Goal: Task Accomplishment & Management: Manage account settings

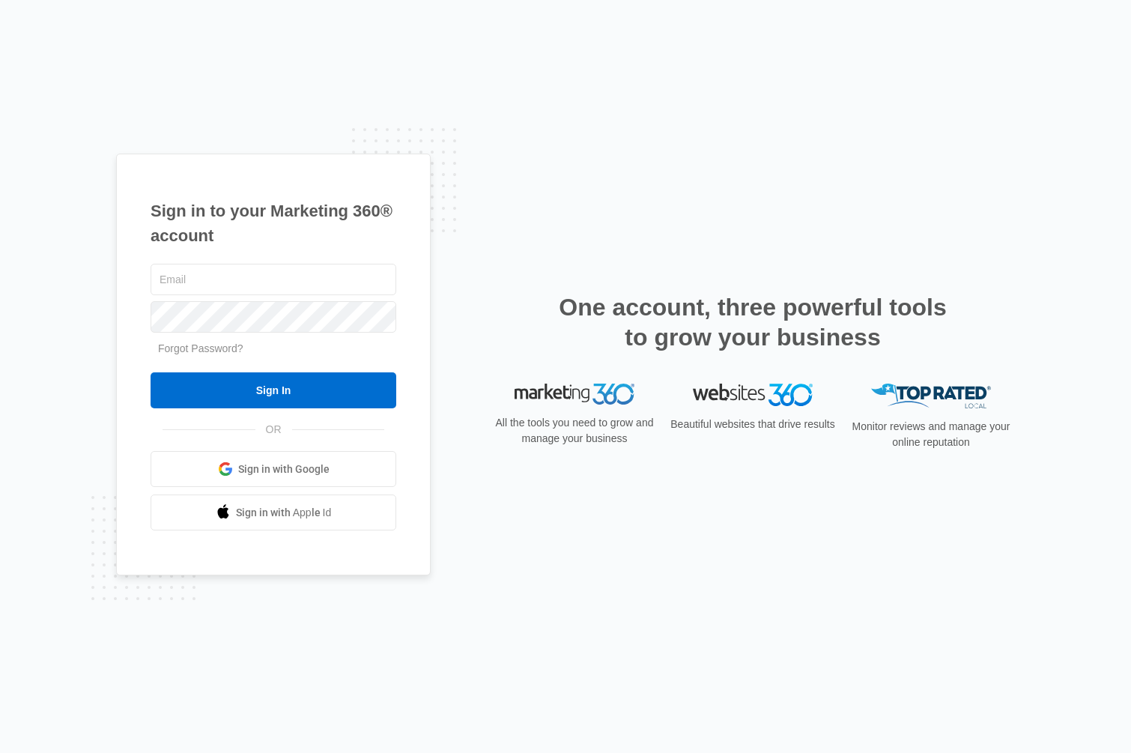
type input "[EMAIL_ADDRESS][DOMAIN_NAME]"
click at [273, 390] on input "Sign In" at bounding box center [274, 390] width 246 height 36
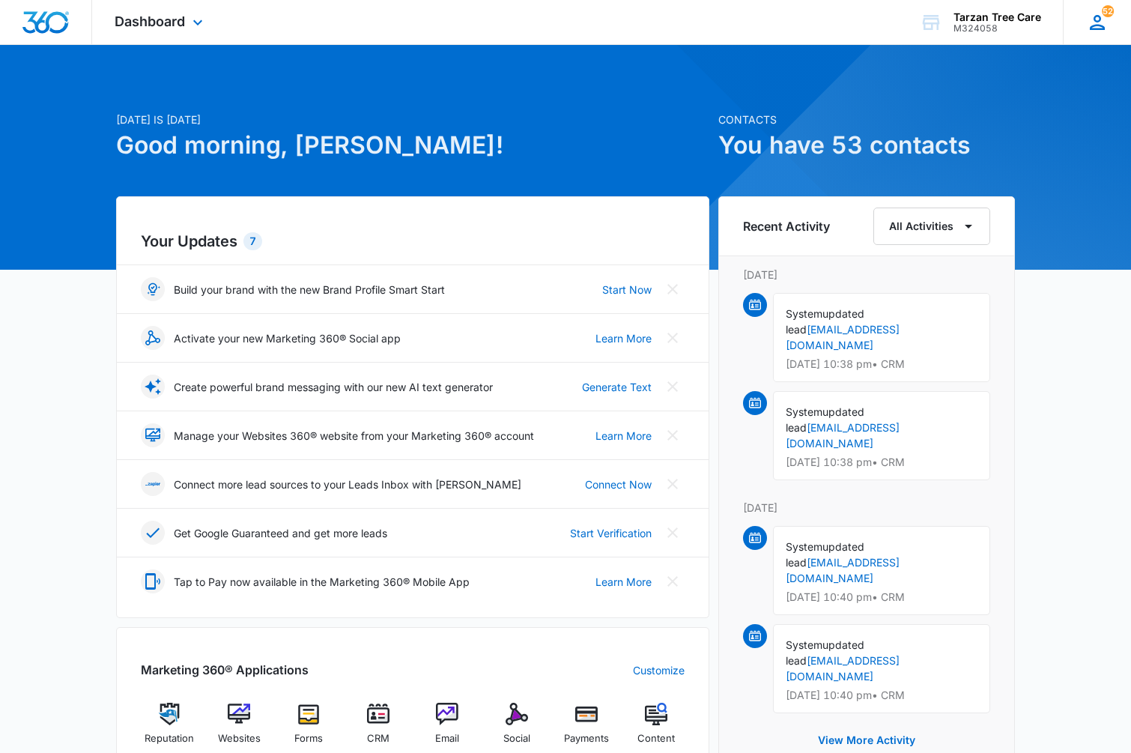
click at [1089, 22] on icon at bounding box center [1097, 22] width 22 height 22
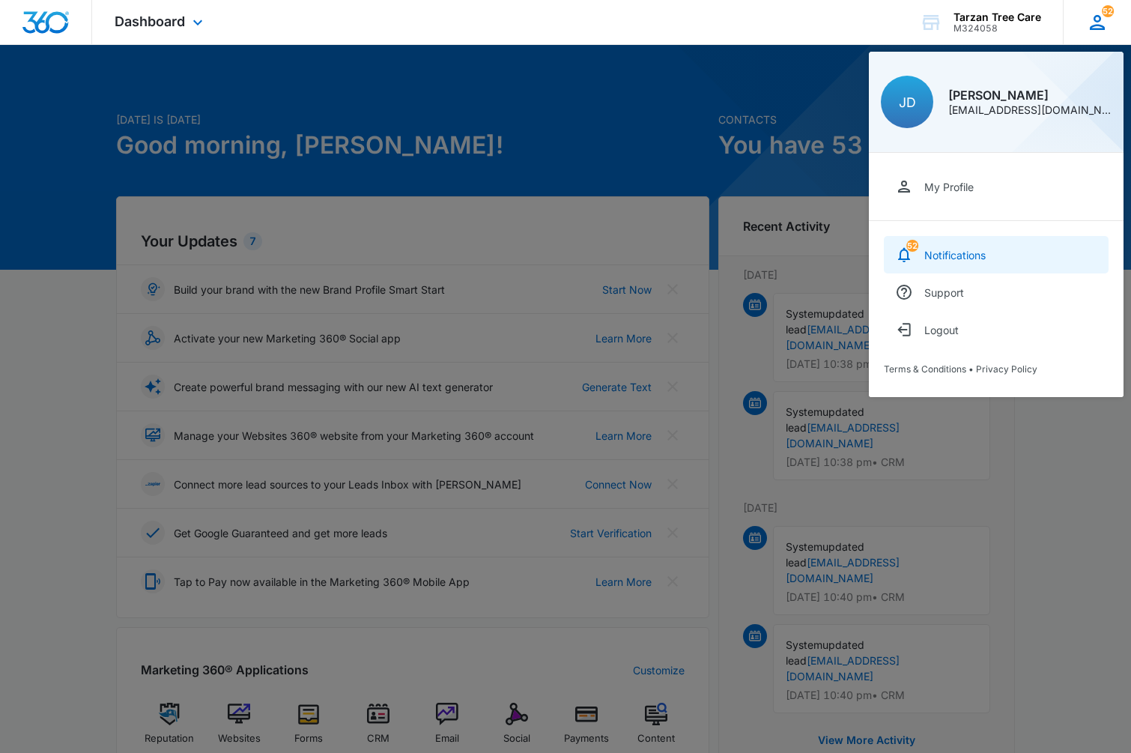
click at [929, 259] on div "Notifications" at bounding box center [955, 255] width 61 height 13
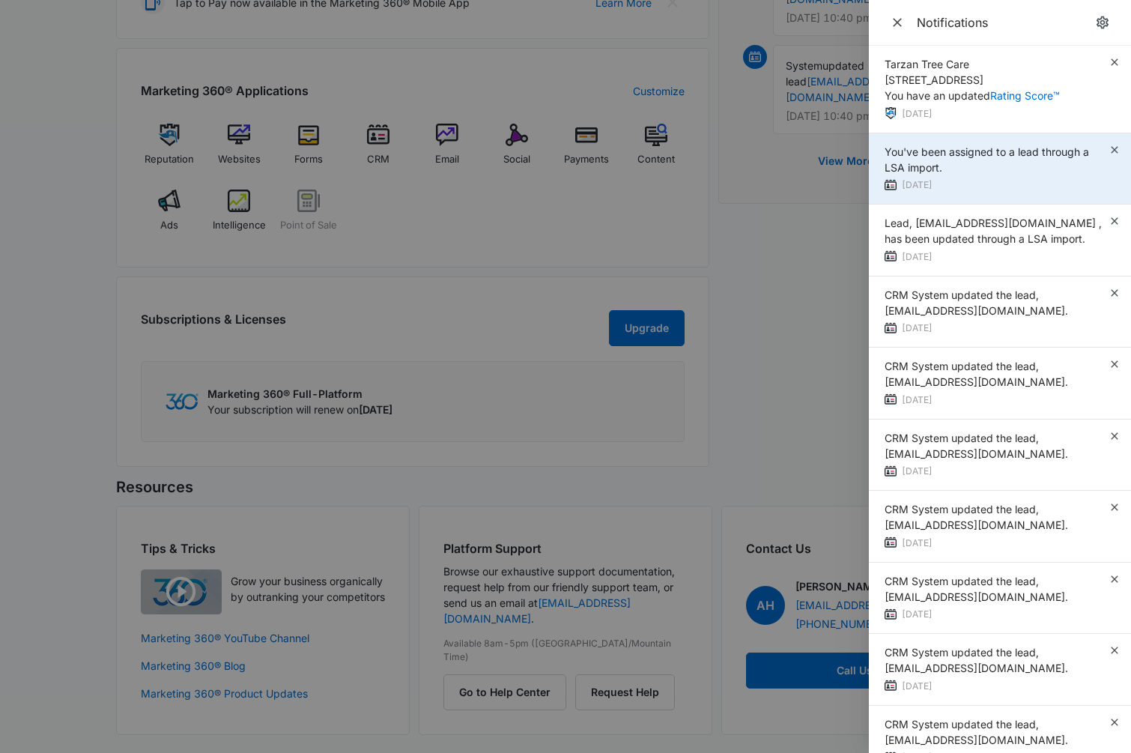
click at [933, 162] on span "You've been assigned to a lead through a LSA import." at bounding box center [987, 159] width 205 height 28
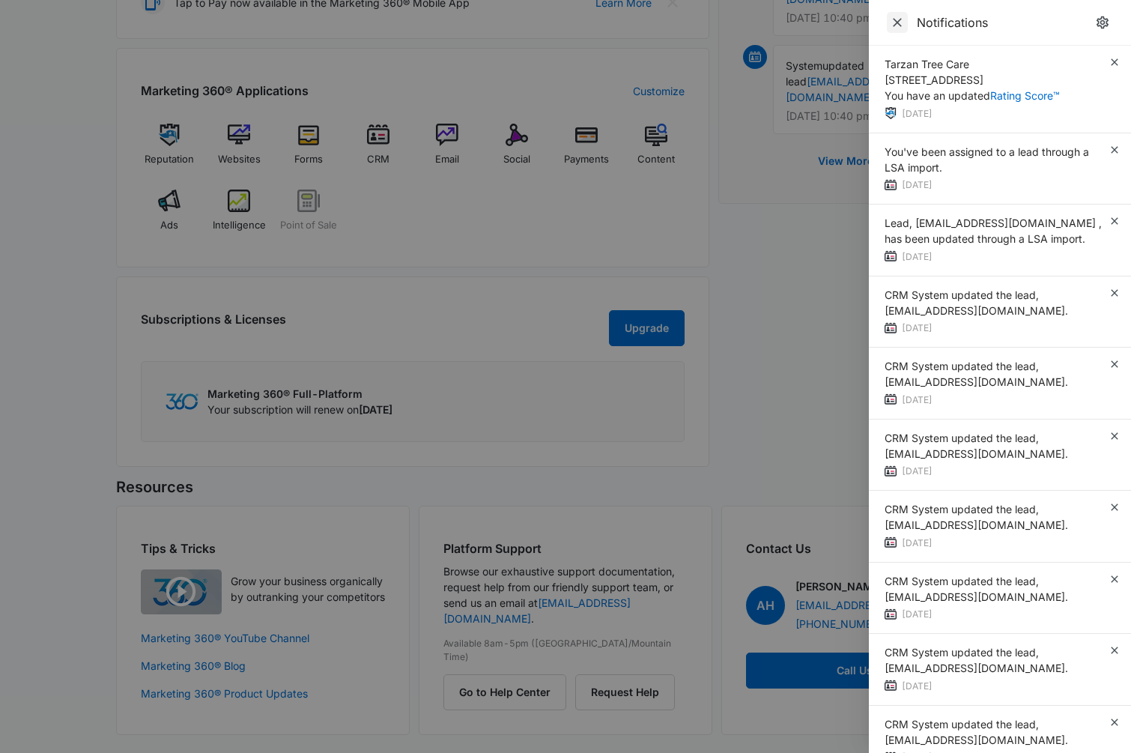
click at [895, 19] on icon "Close" at bounding box center [897, 22] width 15 height 15
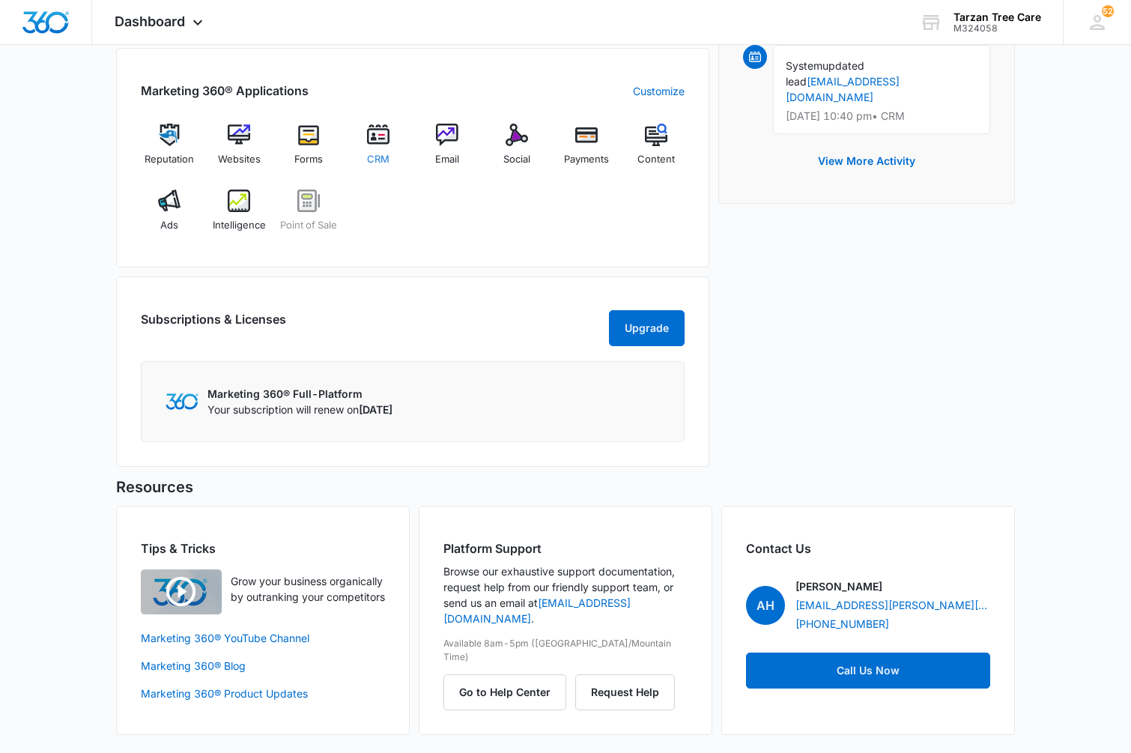
click at [354, 141] on div "CRM" at bounding box center [378, 150] width 58 height 53
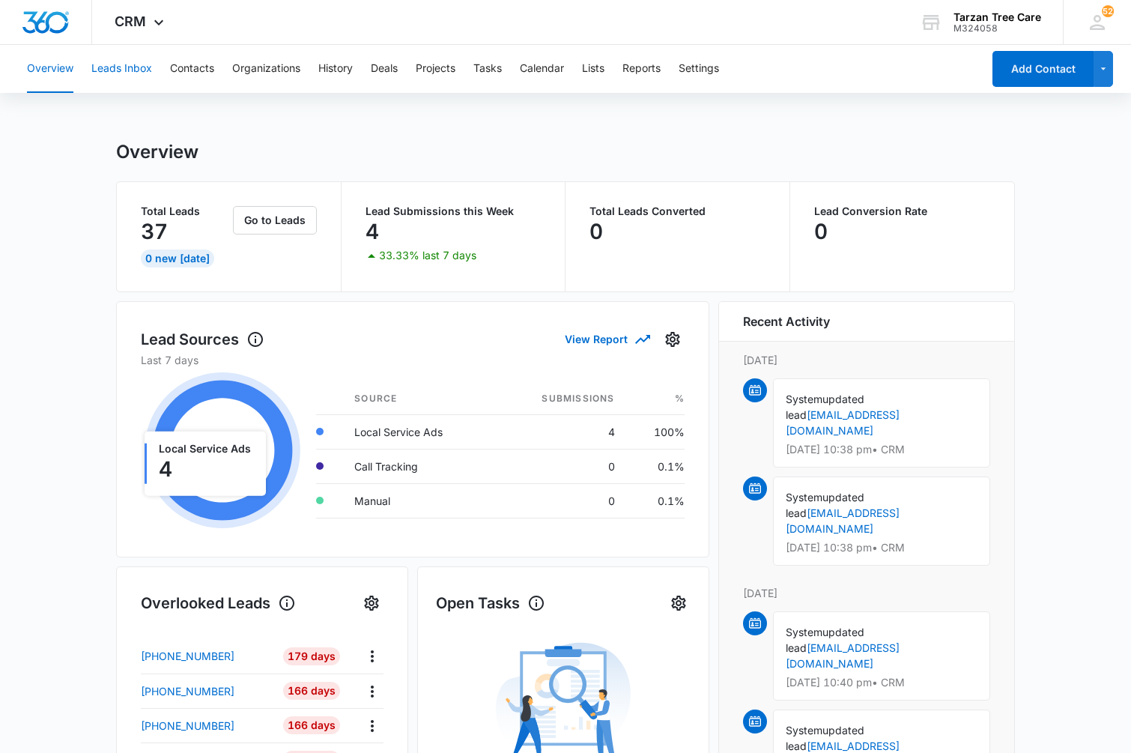
click at [131, 68] on button "Leads Inbox" at bounding box center [121, 69] width 61 height 48
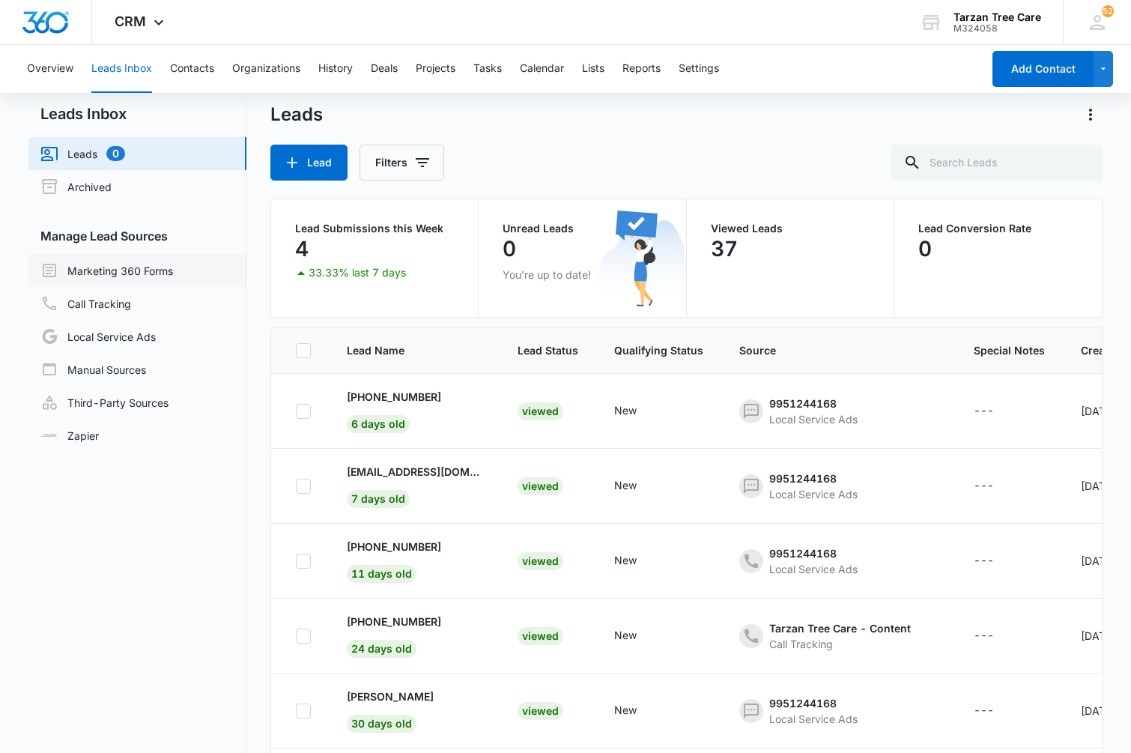
click at [121, 273] on link "Marketing 360 Forms" at bounding box center [106, 270] width 133 height 18
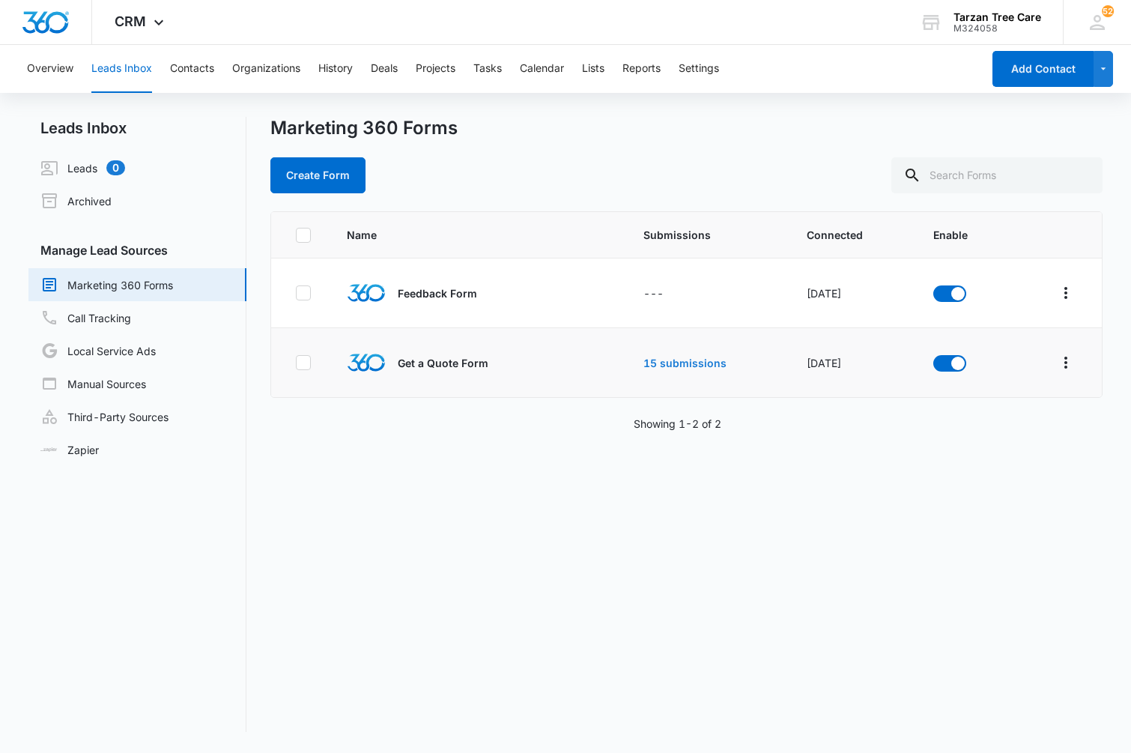
click at [654, 366] on link "15 submissions" at bounding box center [685, 363] width 83 height 13
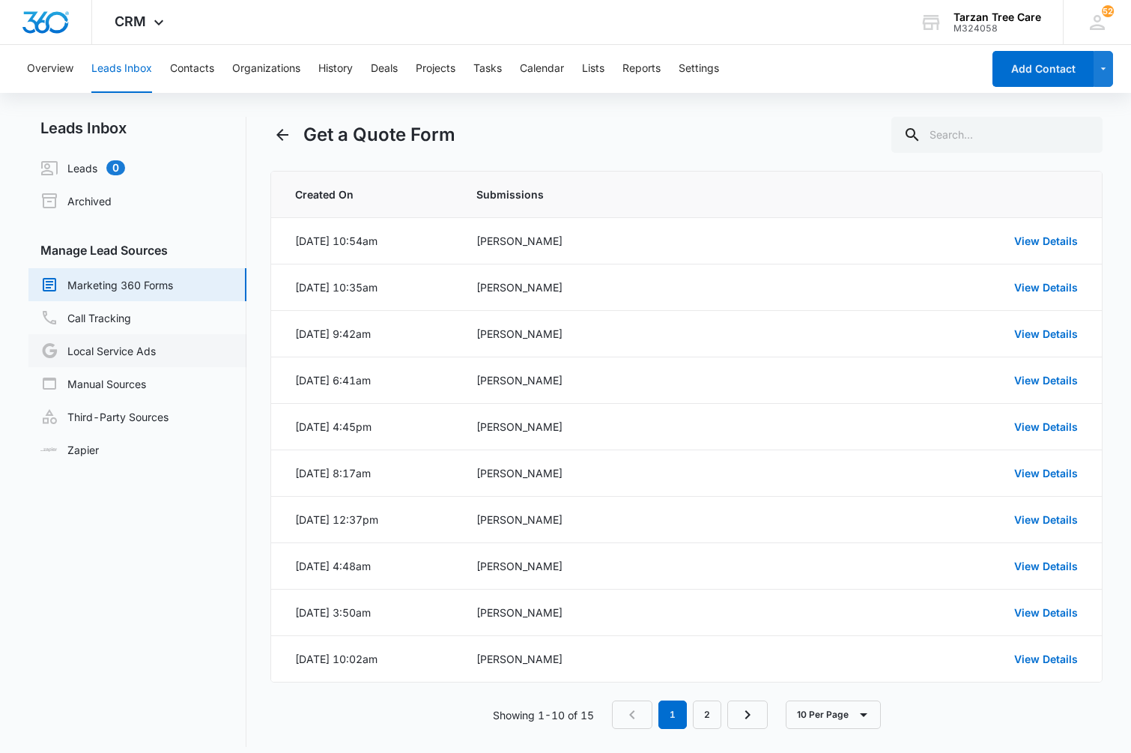
click at [103, 355] on link "Local Service Ads" at bounding box center [97, 351] width 115 height 18
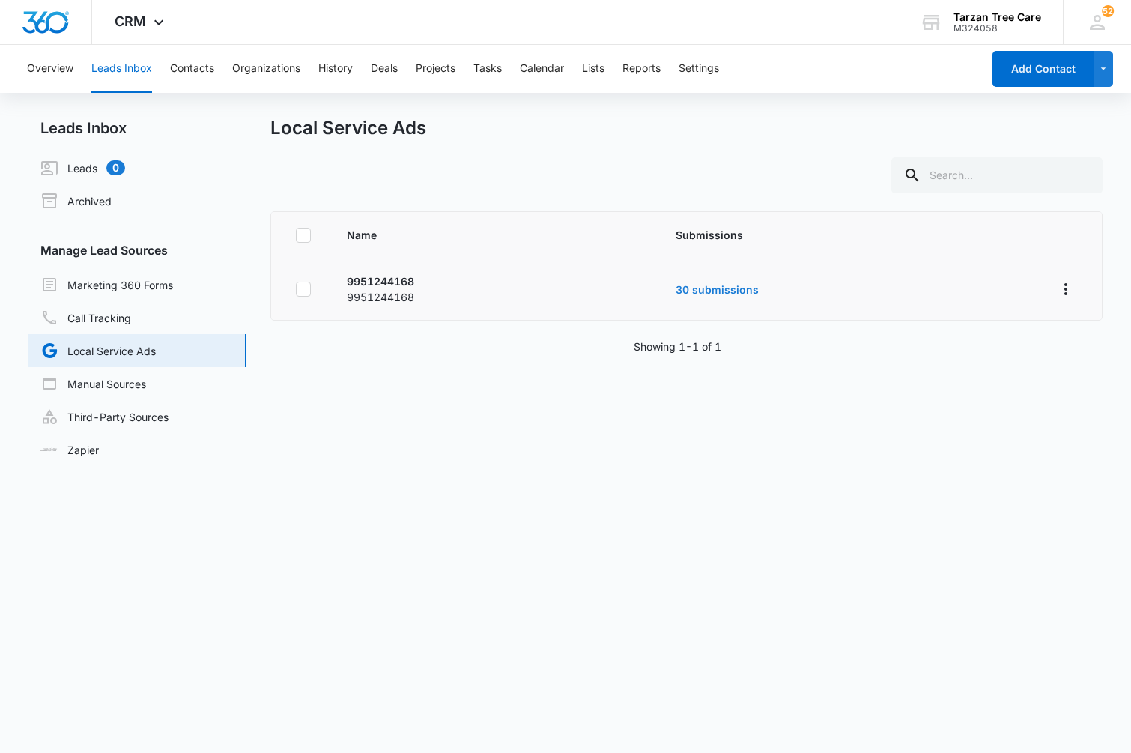
click at [719, 294] on link "30 submissions" at bounding box center [717, 289] width 83 height 13
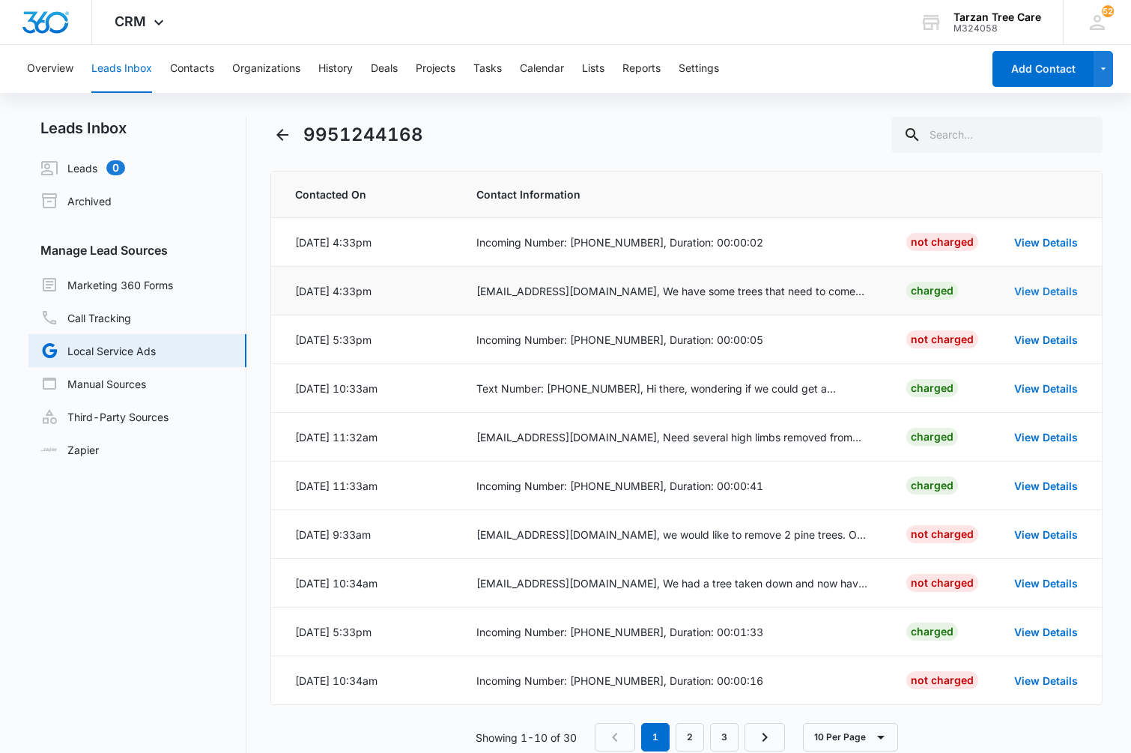
click at [1053, 293] on link "View Details" at bounding box center [1046, 291] width 64 height 13
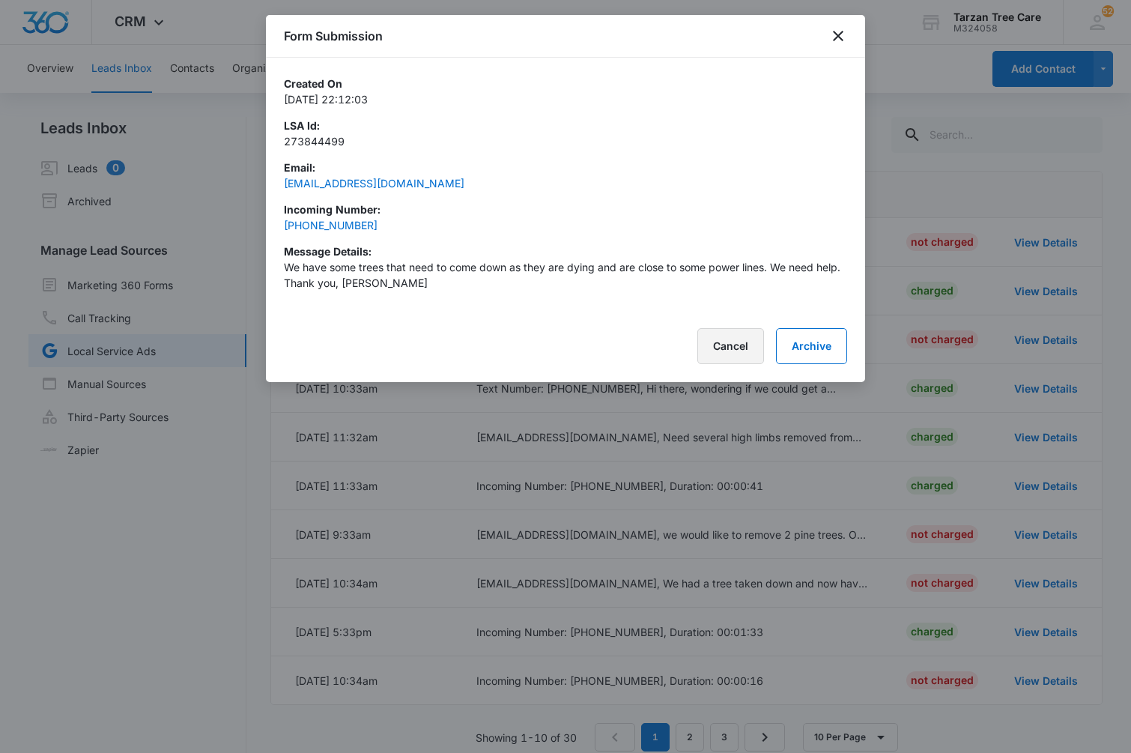
click at [718, 351] on button "Cancel" at bounding box center [731, 346] width 67 height 36
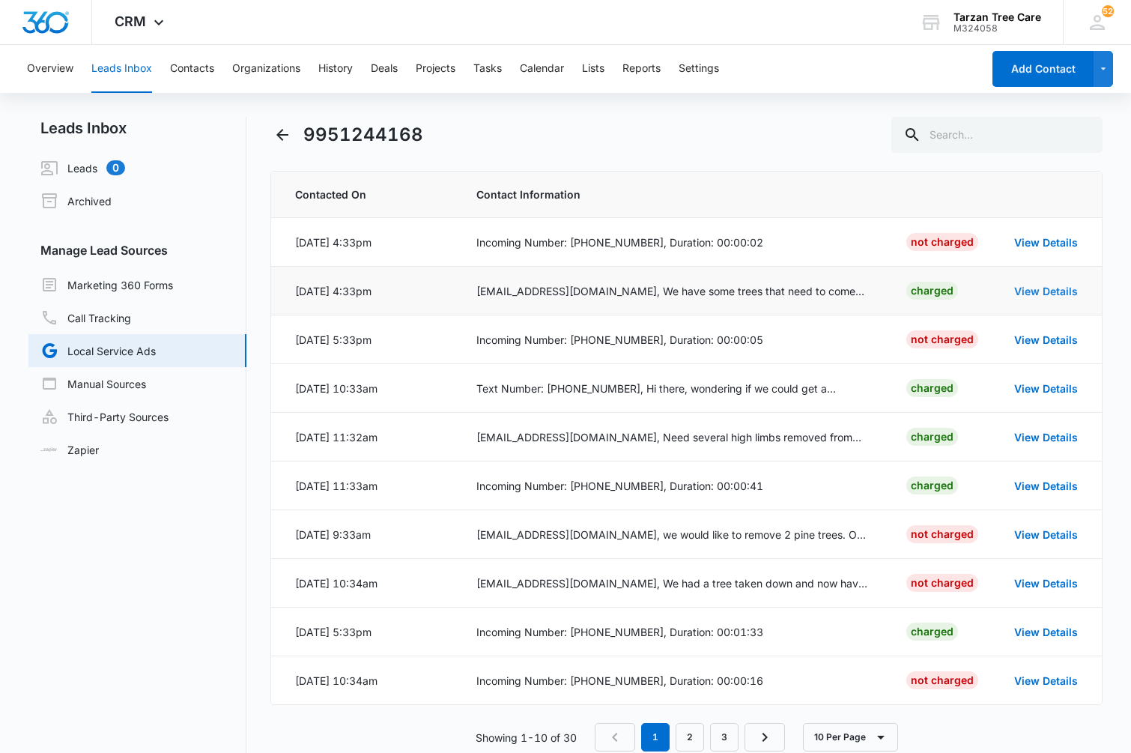
click at [1035, 290] on link "View Details" at bounding box center [1046, 291] width 64 height 13
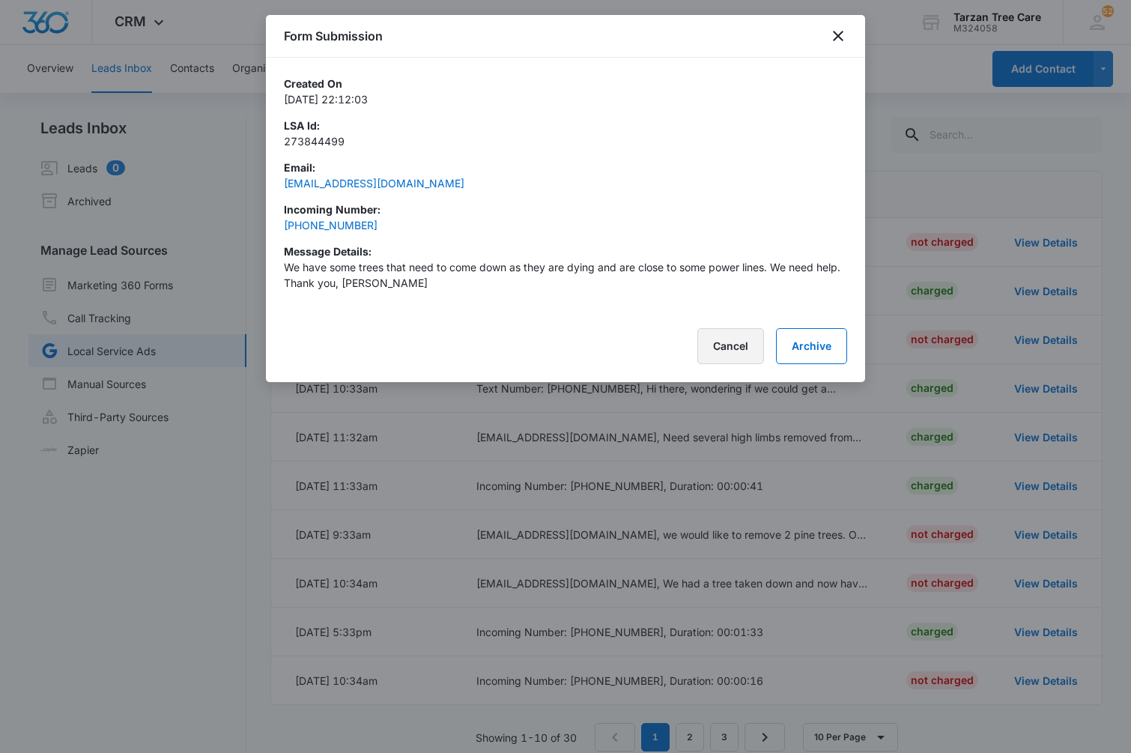
click at [737, 345] on button "Cancel" at bounding box center [731, 346] width 67 height 36
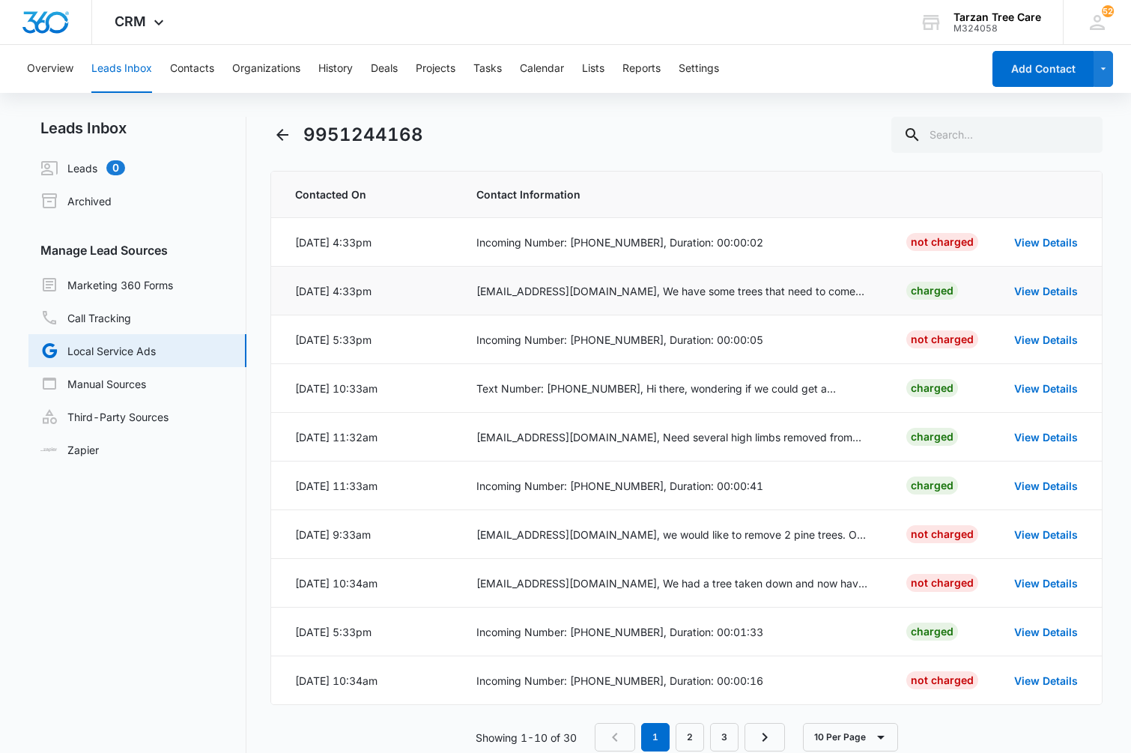
click at [676, 290] on div "[EMAIL_ADDRESS][DOMAIN_NAME], We have some trees that need to come down as they…" at bounding box center [674, 291] width 395 height 16
click at [1056, 292] on link "View Details" at bounding box center [1046, 291] width 64 height 13
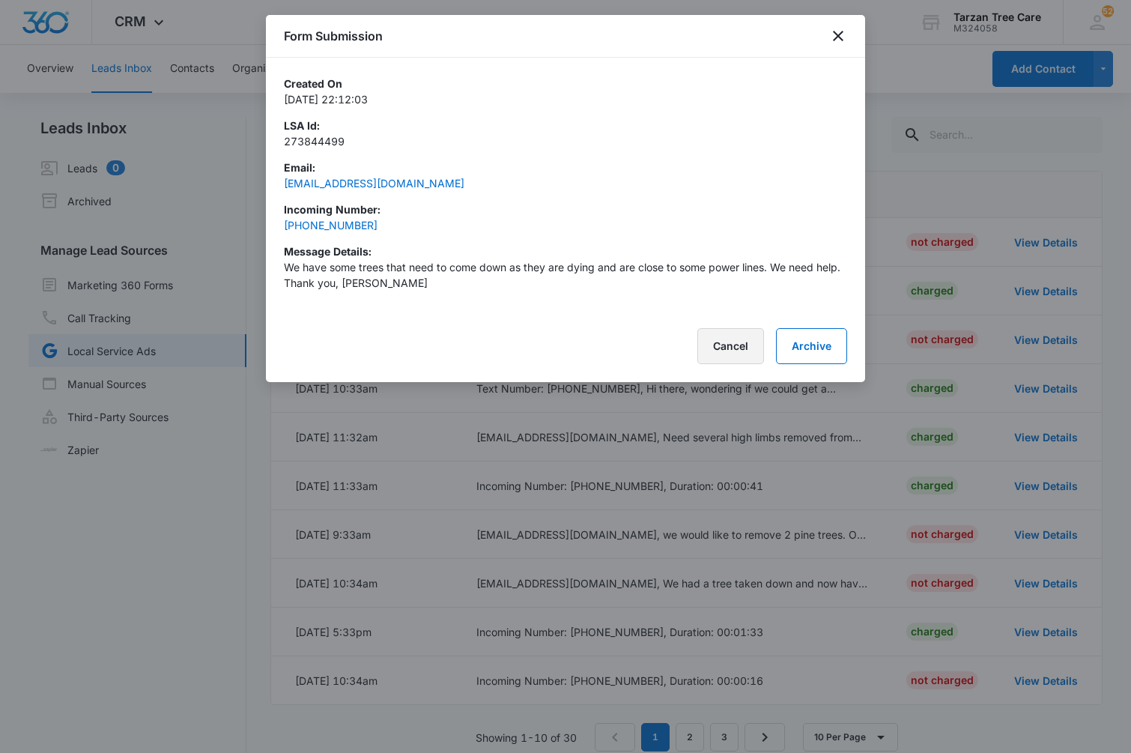
click at [743, 354] on button "Cancel" at bounding box center [731, 346] width 67 height 36
